Goal: Information Seeking & Learning: Learn about a topic

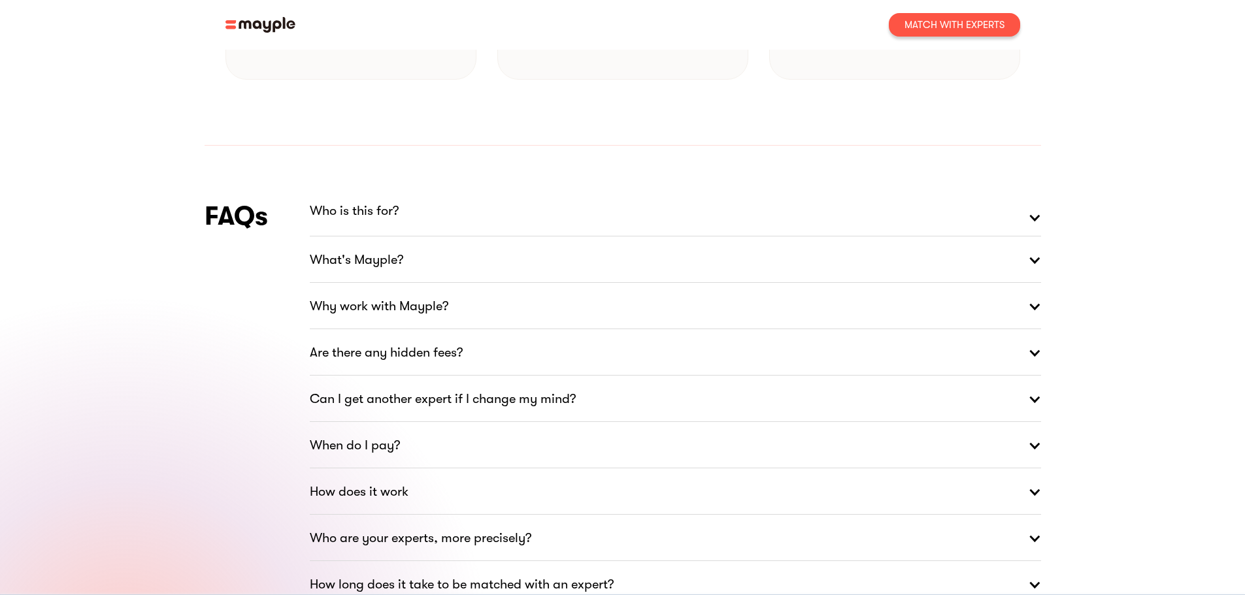
scroll to position [1765, 0]
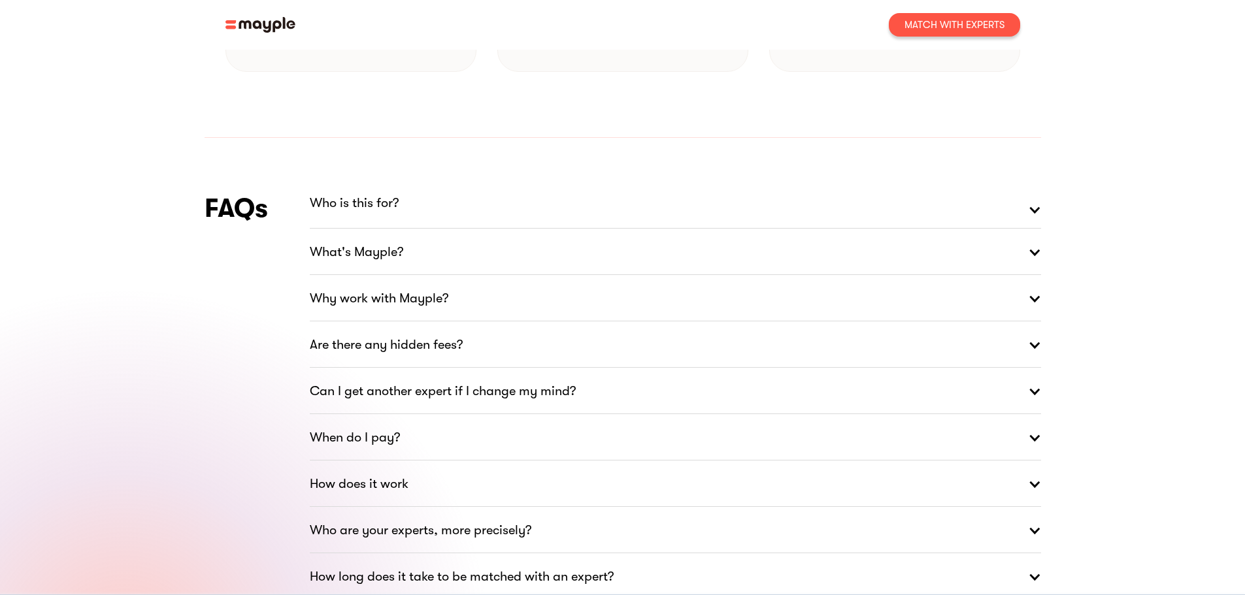
click at [389, 193] on p "Who is this for?" at bounding box center [354, 203] width 89 height 21
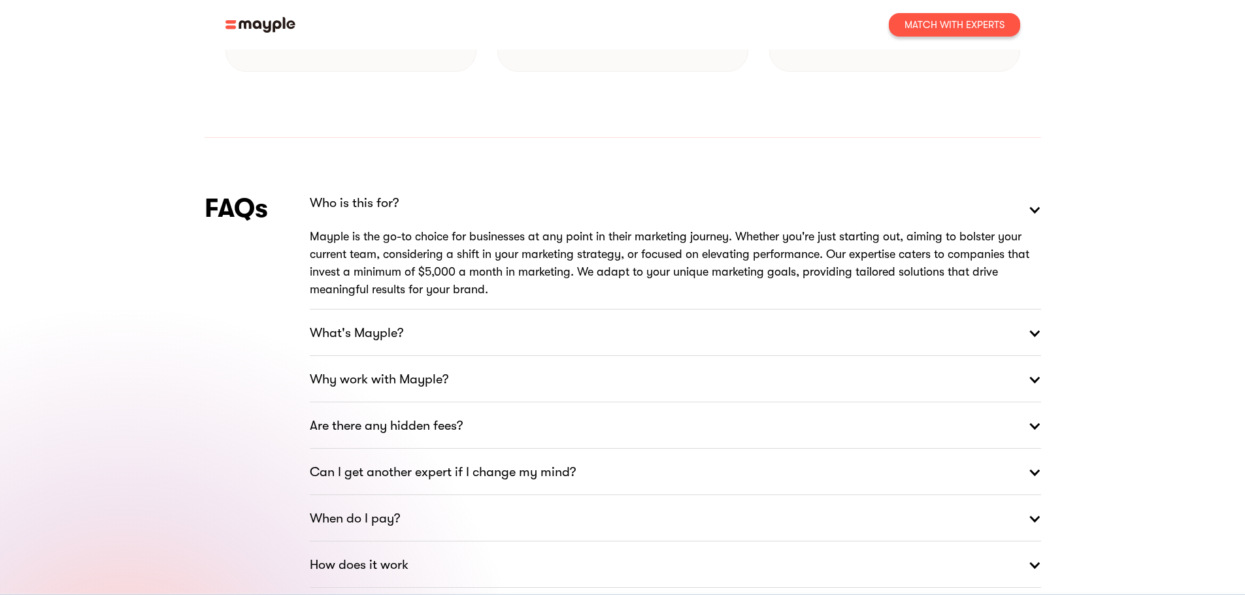
click at [459, 310] on link "What's Mayple?" at bounding box center [675, 333] width 731 height 47
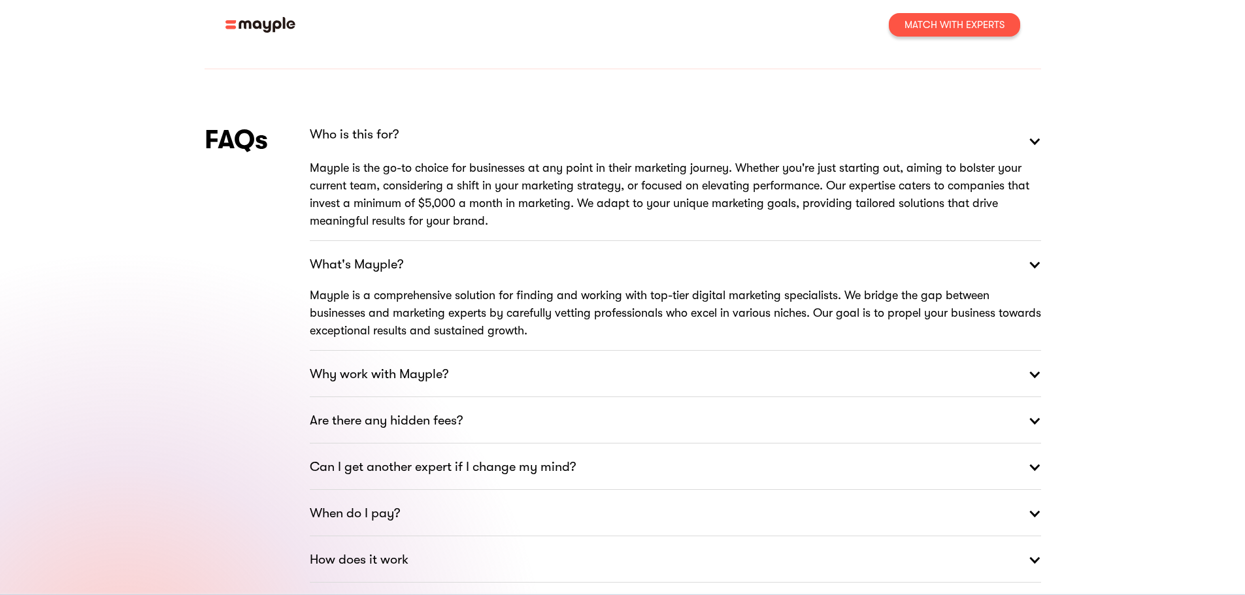
scroll to position [1896, 0]
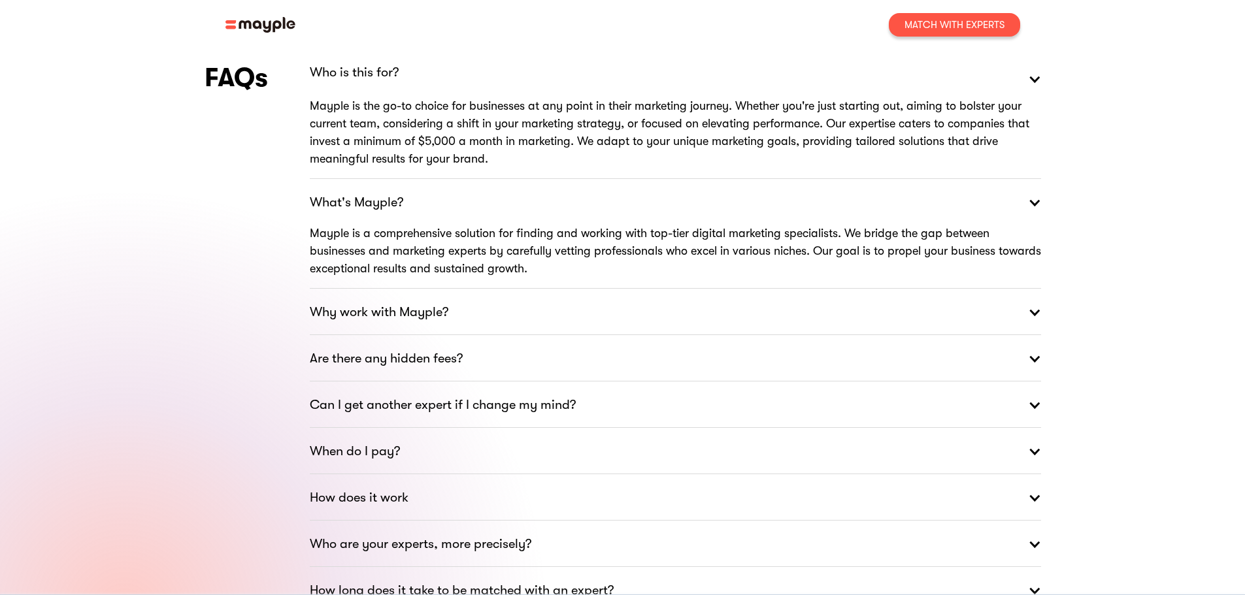
click at [447, 302] on strong "Why work with Mayple?" at bounding box center [379, 312] width 139 height 21
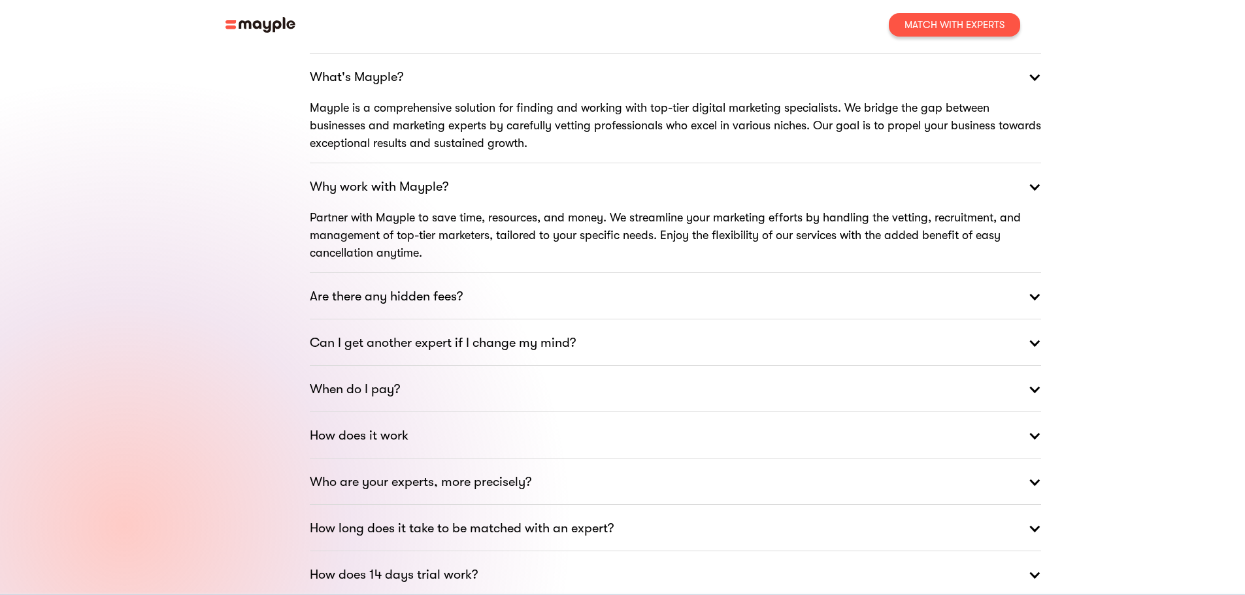
scroll to position [2026, 0]
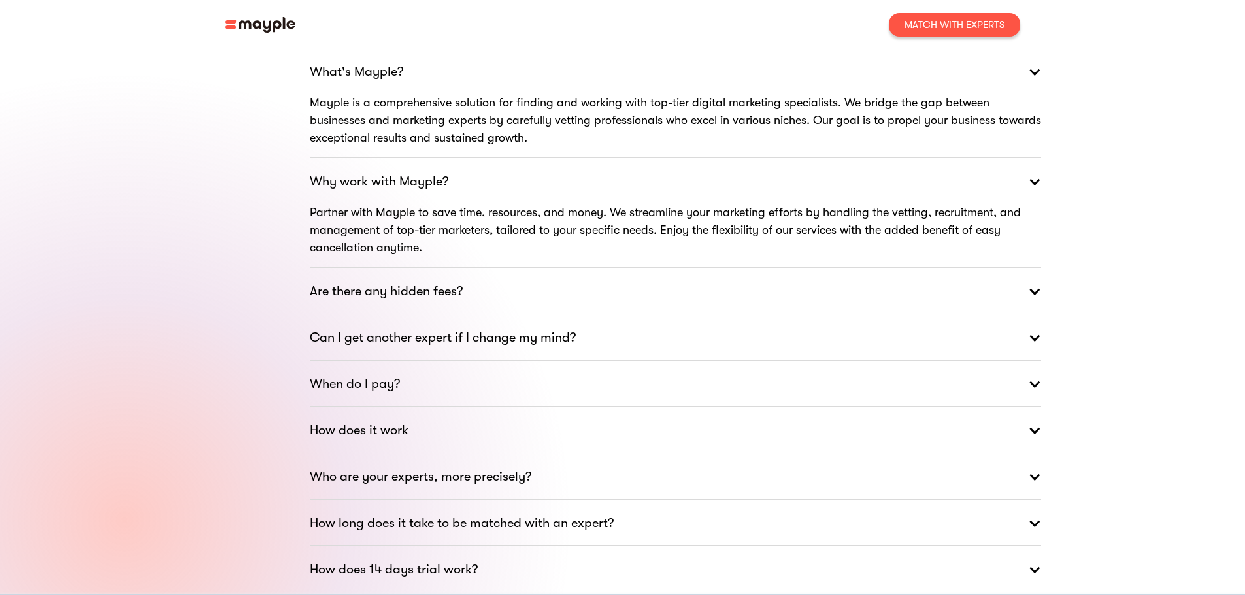
click at [430, 454] on div "Who are your experts, more precisely?" at bounding box center [421, 477] width 222 height 47
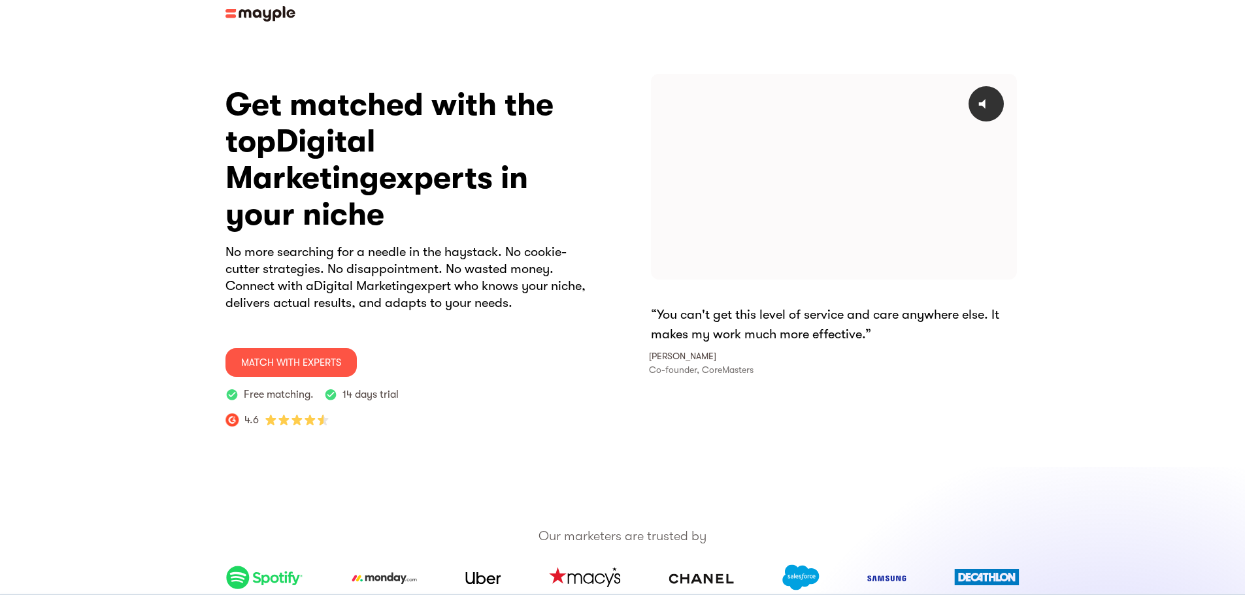
scroll to position [0, 0]
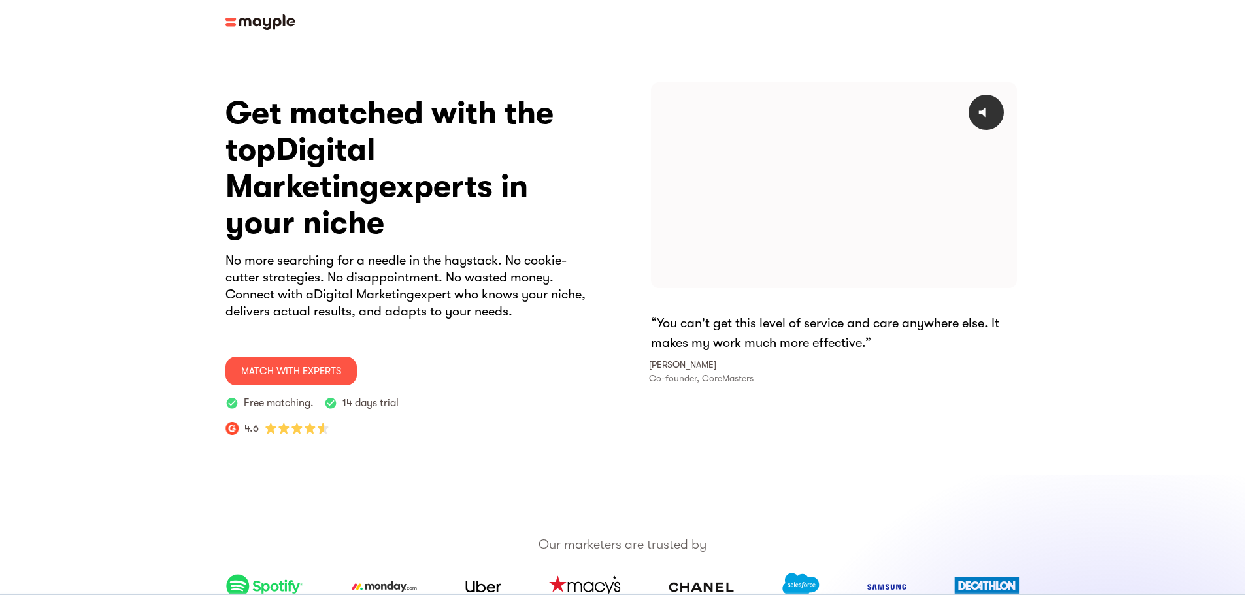
click at [242, 17] on img at bounding box center [261, 22] width 70 height 16
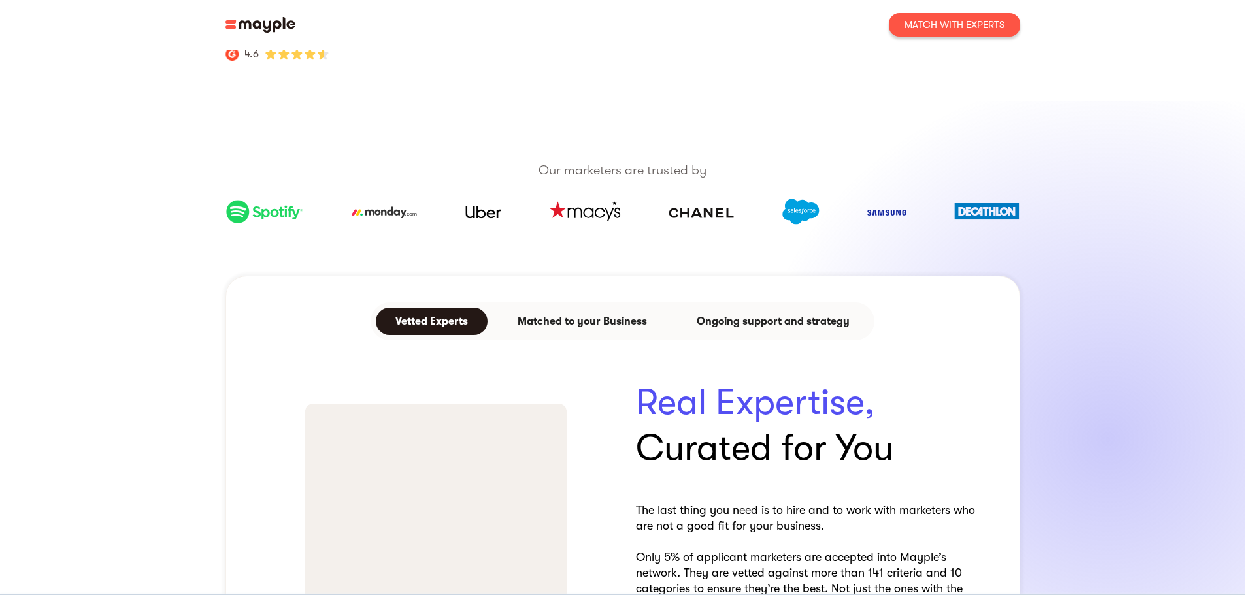
scroll to position [317, 0]
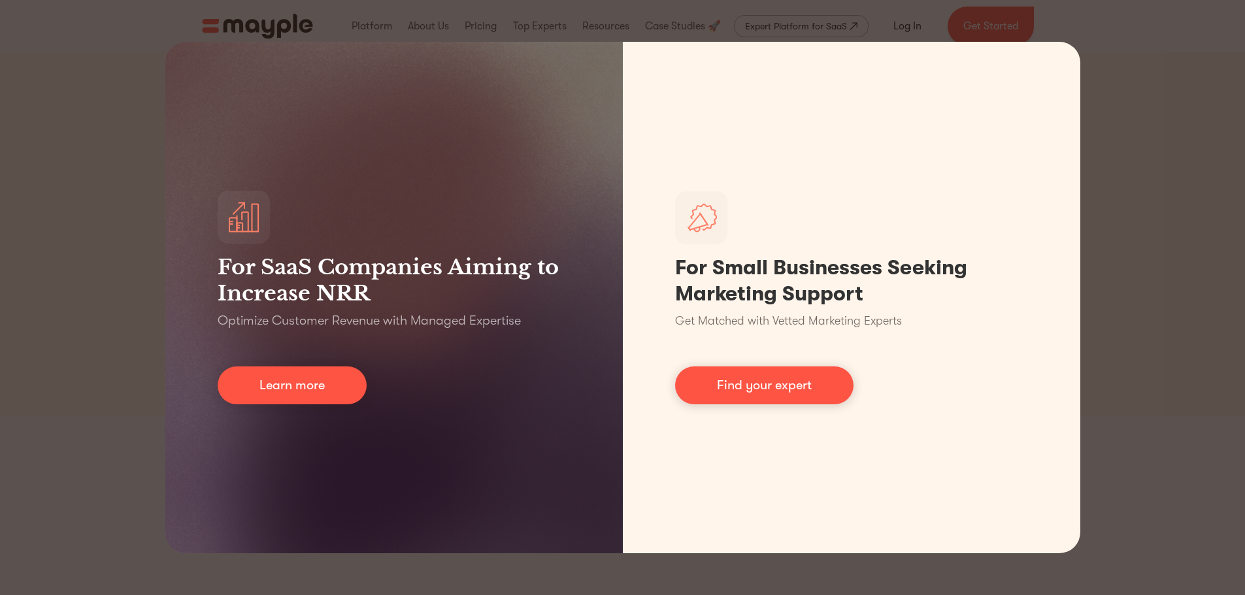
click at [1154, 52] on div "For SaaS Companies Aiming to Increase NRR Optimize Customer Revenue with Manage…" at bounding box center [622, 297] width 1245 height 595
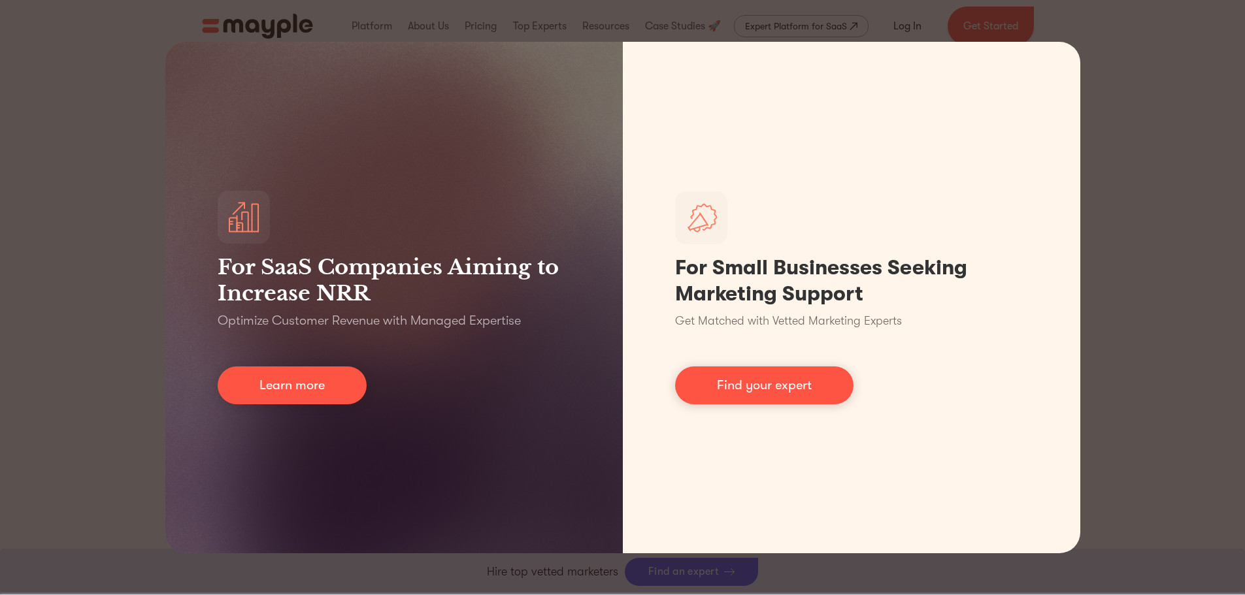
scroll to position [523, 0]
click at [1183, 362] on div "For SaaS Companies Aiming to Increase NRR Optimize Customer Revenue with Manage…" at bounding box center [622, 297] width 1245 height 595
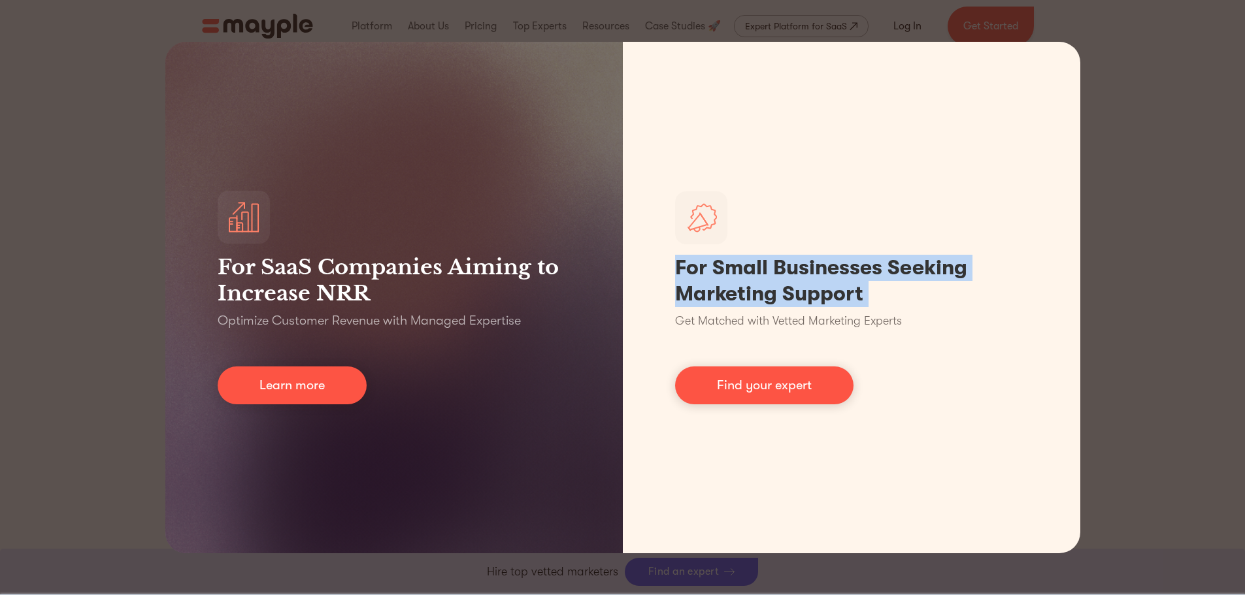
click at [1183, 362] on div "For SaaS Companies Aiming to Increase NRR Optimize Customer Revenue with Manage…" at bounding box center [622, 297] width 1245 height 595
